Goal: Feedback & Contribution: Leave review/rating

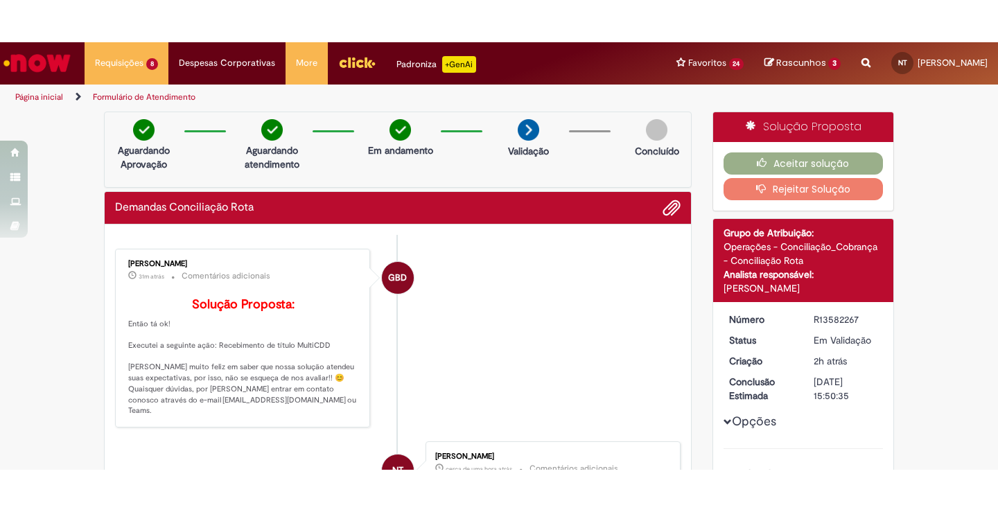
scroll to position [15, 0]
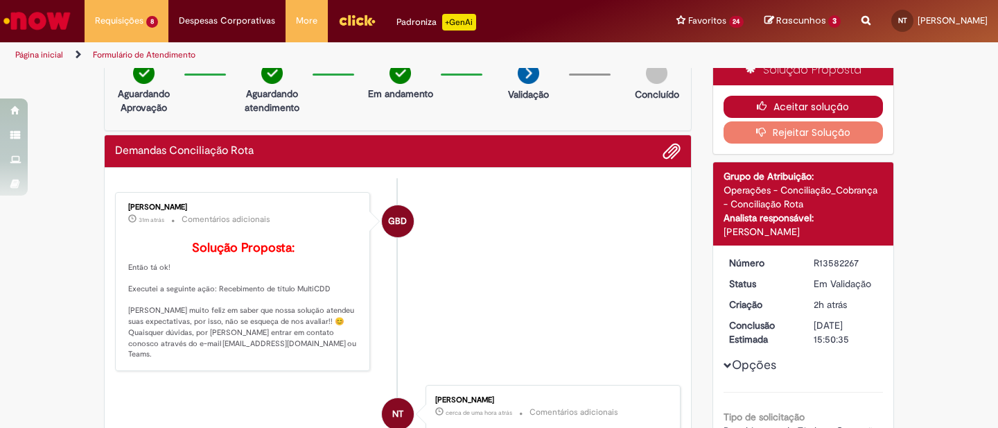
click at [772, 108] on button "Aceitar solução" at bounding box center [804, 107] width 160 height 22
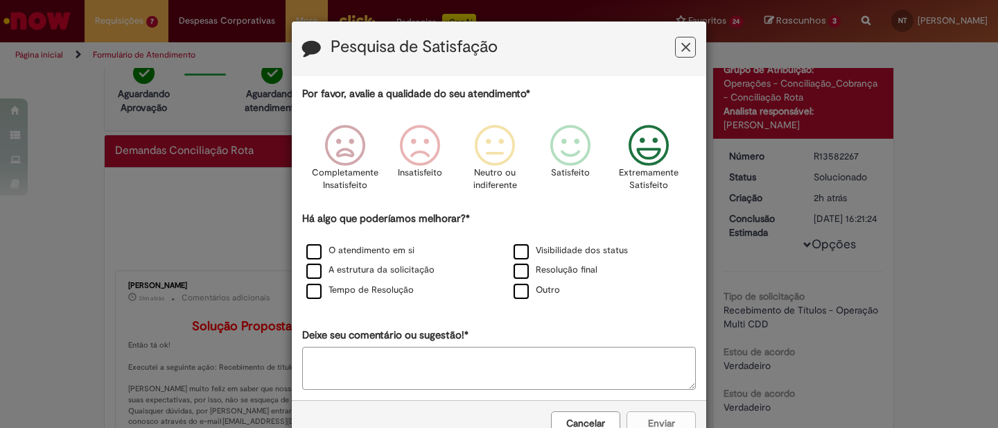
click at [643, 137] on icon "Feedback" at bounding box center [649, 146] width 52 height 42
click at [315, 249] on label "O atendimento em si" at bounding box center [360, 250] width 108 height 13
click at [315, 268] on label "A estrutura da solicitação" at bounding box center [370, 269] width 128 height 13
click at [312, 288] on label "Tempo de Resolução" at bounding box center [359, 290] width 107 height 13
click at [641, 418] on button "Enviar" at bounding box center [661, 423] width 69 height 24
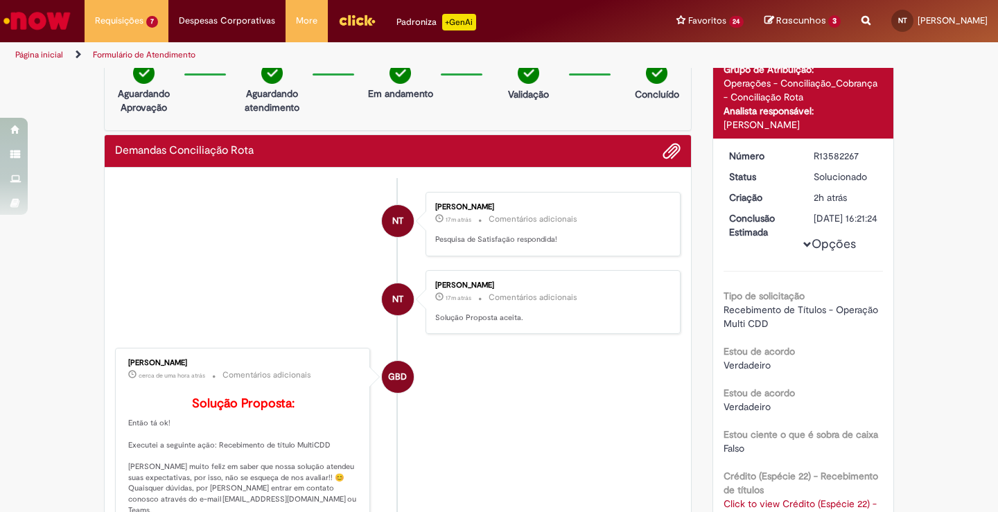
scroll to position [22, 0]
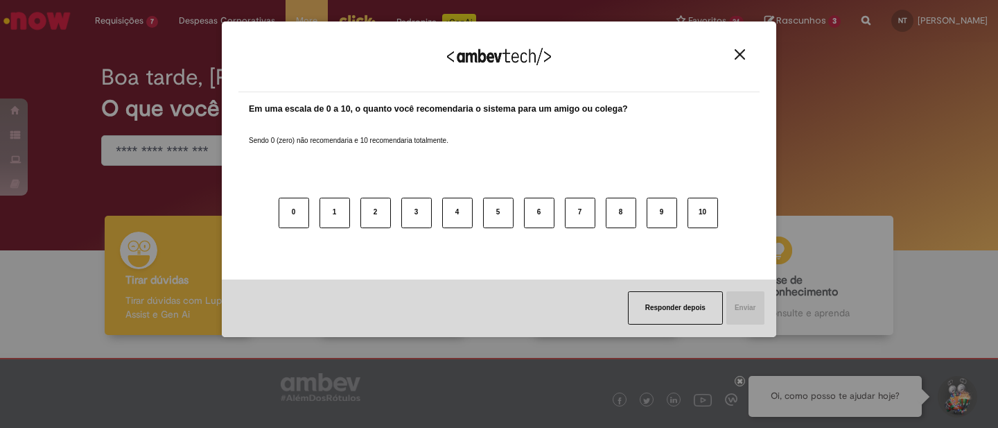
click at [734, 55] on button "Close" at bounding box center [740, 55] width 19 height 12
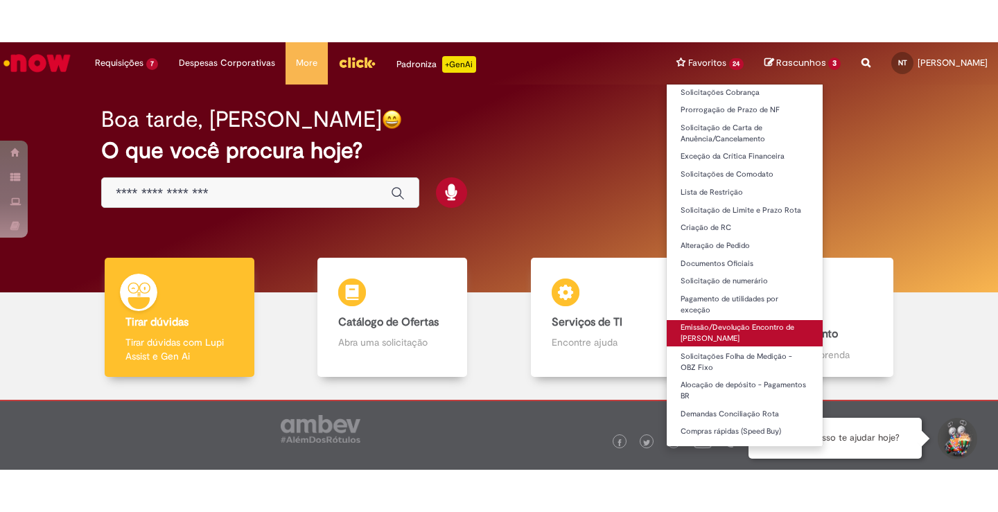
scroll to position [134, 0]
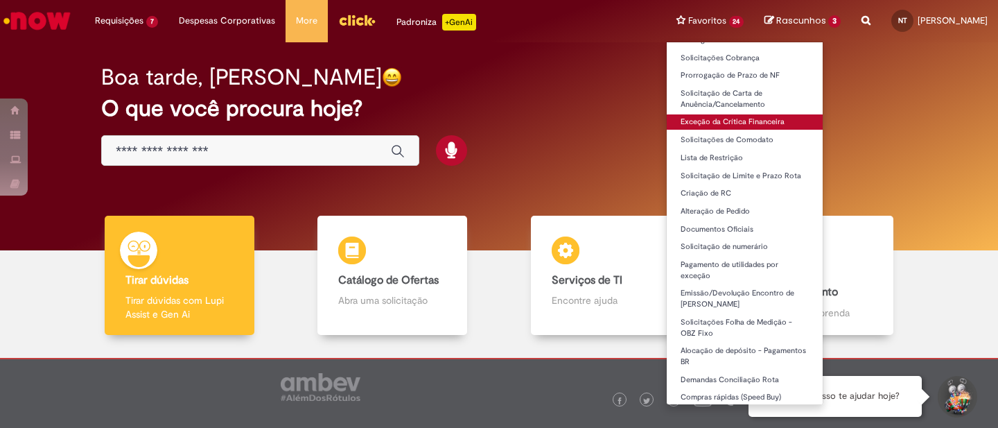
click at [699, 122] on link "Exceção da Crítica Financeira" at bounding box center [745, 121] width 157 height 15
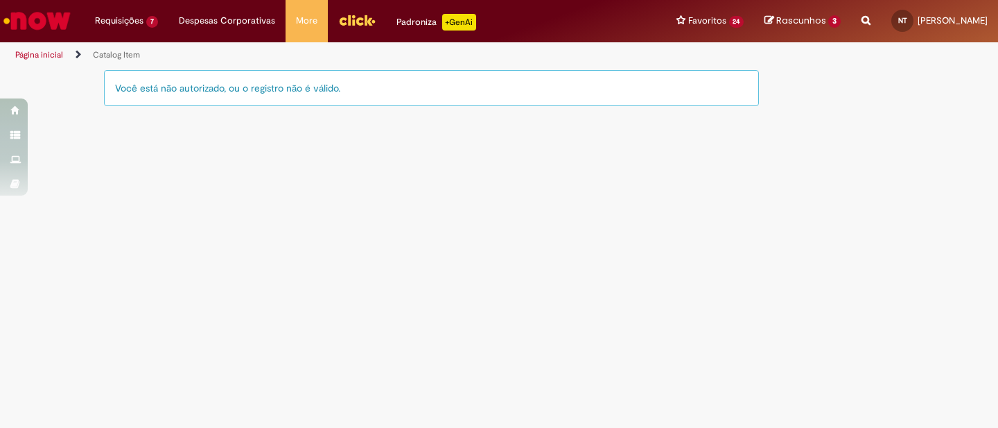
click at [732, 216] on main "Catalog Item LupiAssist +GenAI Digite a sua dúvida ou escolha uma opção a segui…" at bounding box center [499, 248] width 998 height 359
